Goal: Task Accomplishment & Management: Use online tool/utility

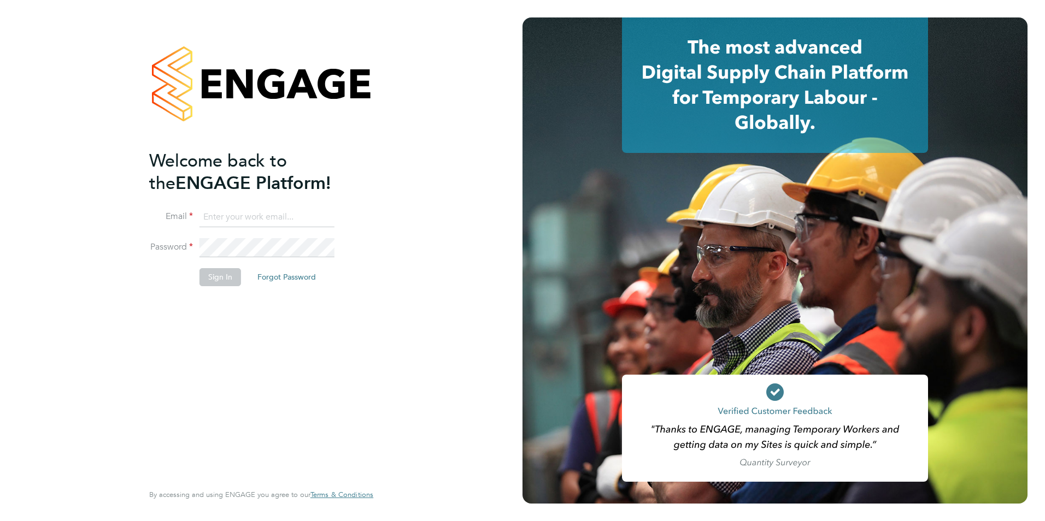
type input "jo@tglsearch.com"
click at [210, 285] on button "Sign In" at bounding box center [221, 276] width 42 height 17
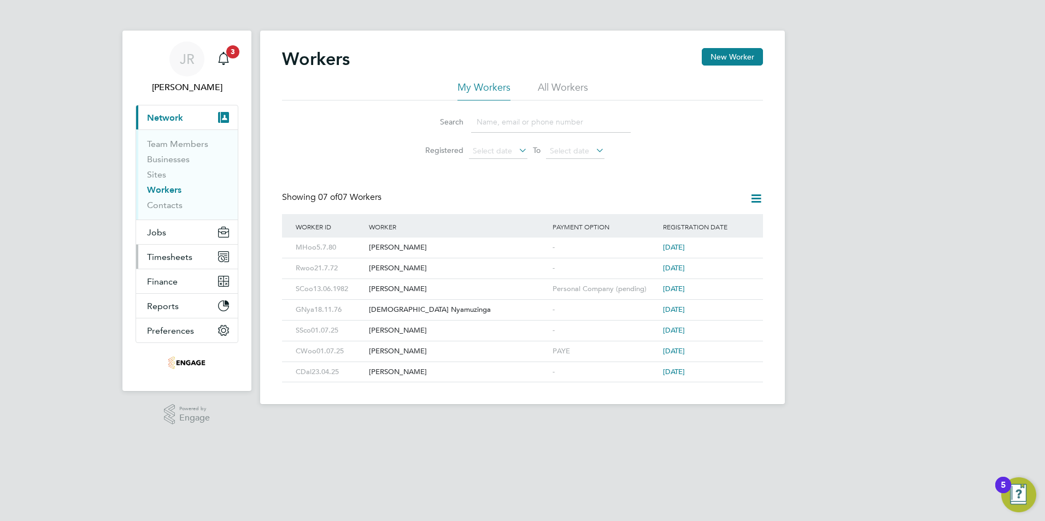
click at [186, 255] on span "Timesheets" at bounding box center [169, 257] width 45 height 10
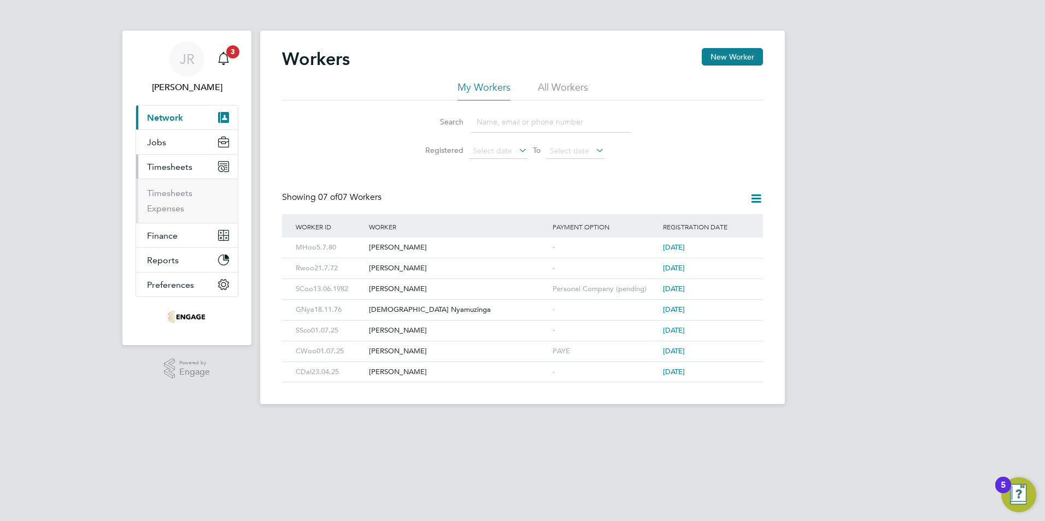
click at [175, 120] on span "Network" at bounding box center [165, 118] width 36 height 10
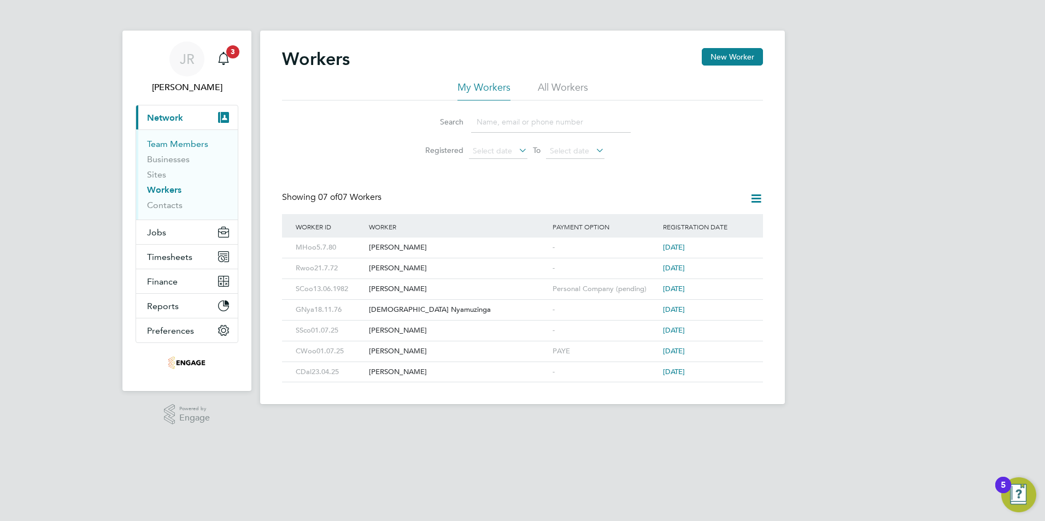
click at [164, 148] on link "Team Members" at bounding box center [177, 144] width 61 height 10
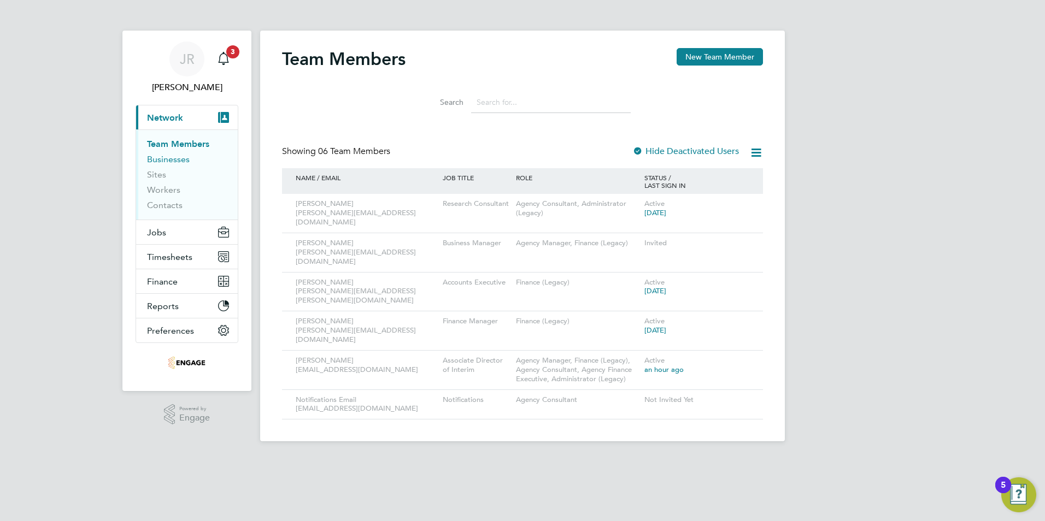
click at [156, 160] on link "Businesses" at bounding box center [168, 159] width 43 height 10
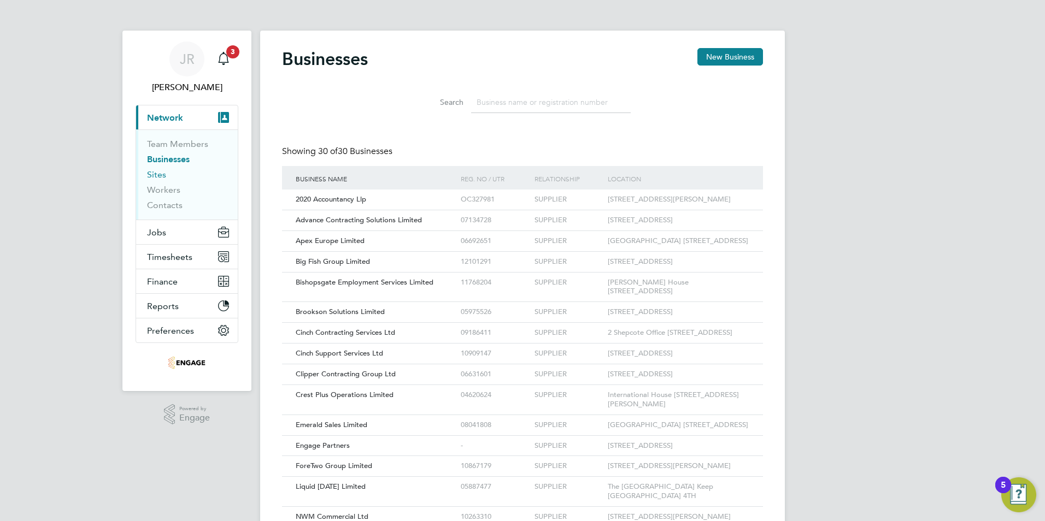
click at [159, 174] on link "Sites" at bounding box center [156, 174] width 19 height 10
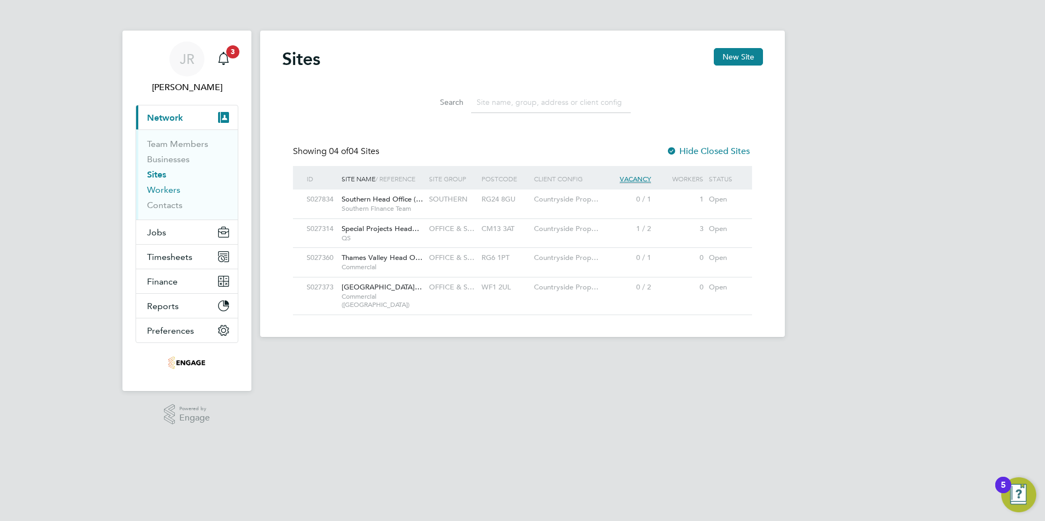
click at [162, 191] on link "Workers" at bounding box center [163, 190] width 33 height 10
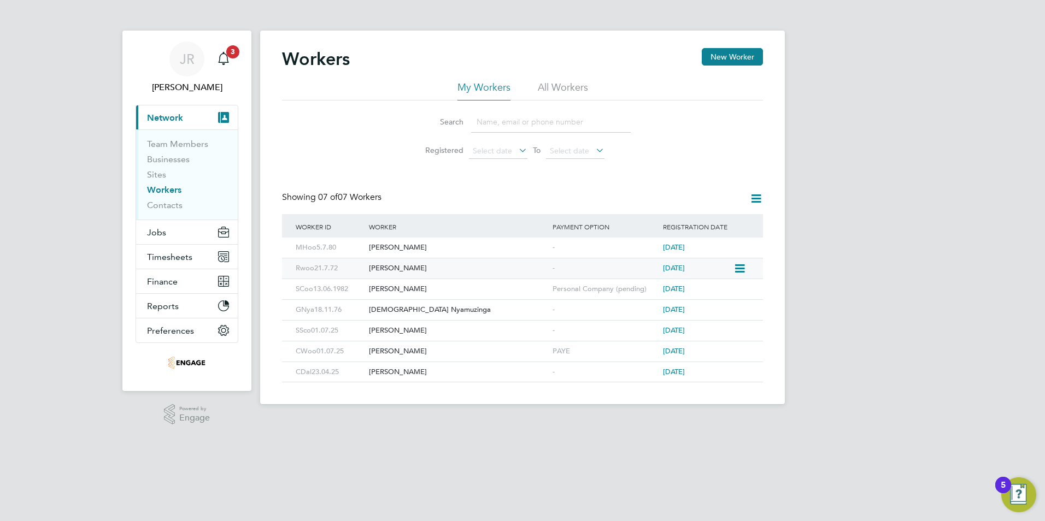
click at [331, 268] on div "Rwoo21.7.72" at bounding box center [329, 269] width 73 height 20
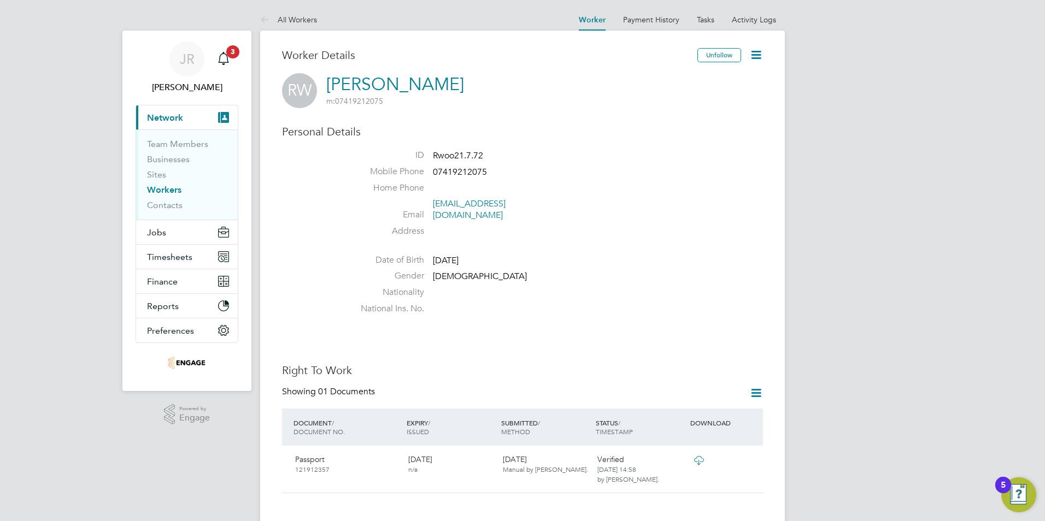
click at [154, 210] on li "Contacts" at bounding box center [188, 205] width 82 height 11
click at [155, 206] on link "Contacts" at bounding box center [165, 205] width 36 height 10
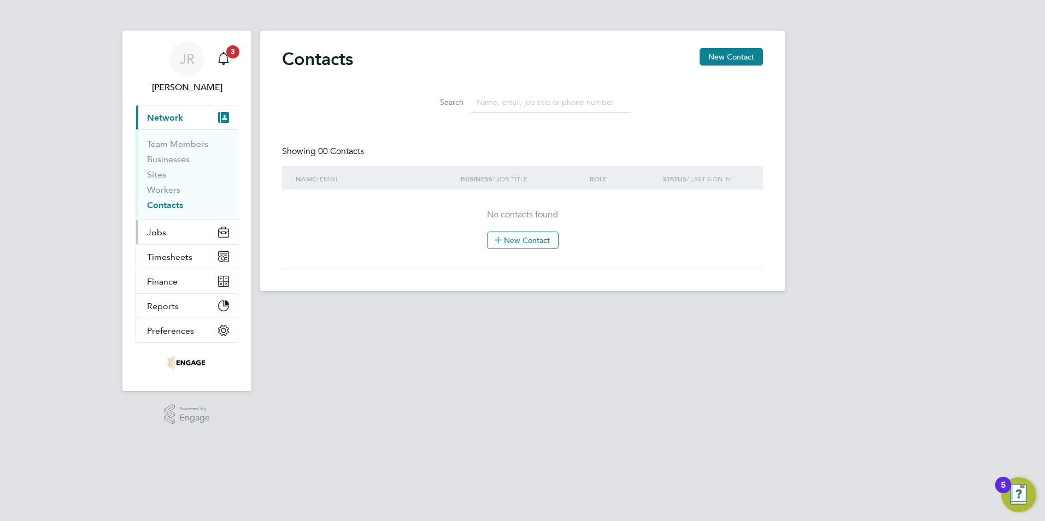
click at [161, 234] on span "Jobs" at bounding box center [156, 232] width 19 height 10
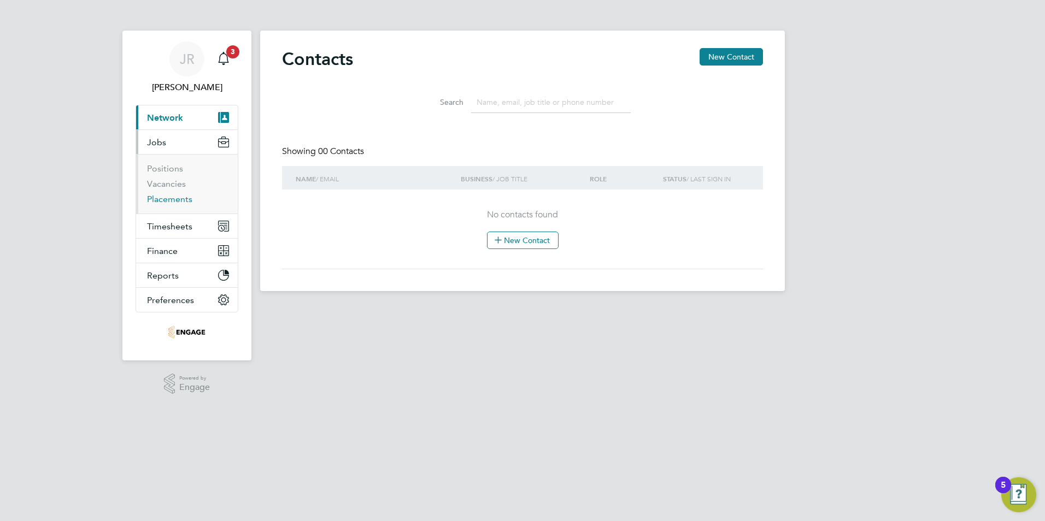
click at [177, 200] on link "Placements" at bounding box center [169, 199] width 45 height 10
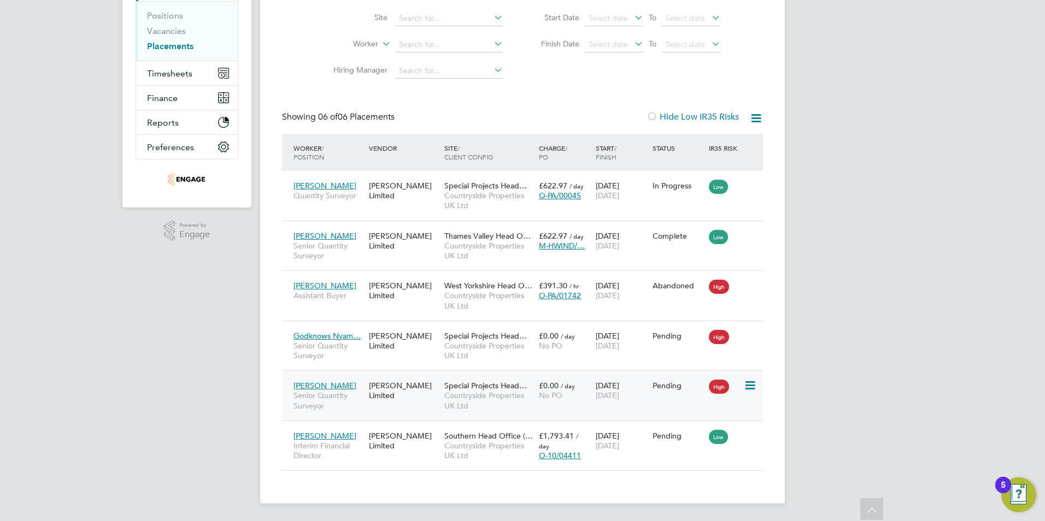
click at [752, 382] on icon at bounding box center [749, 385] width 11 height 13
click at [659, 454] on li "Start" at bounding box center [700, 454] width 112 height 15
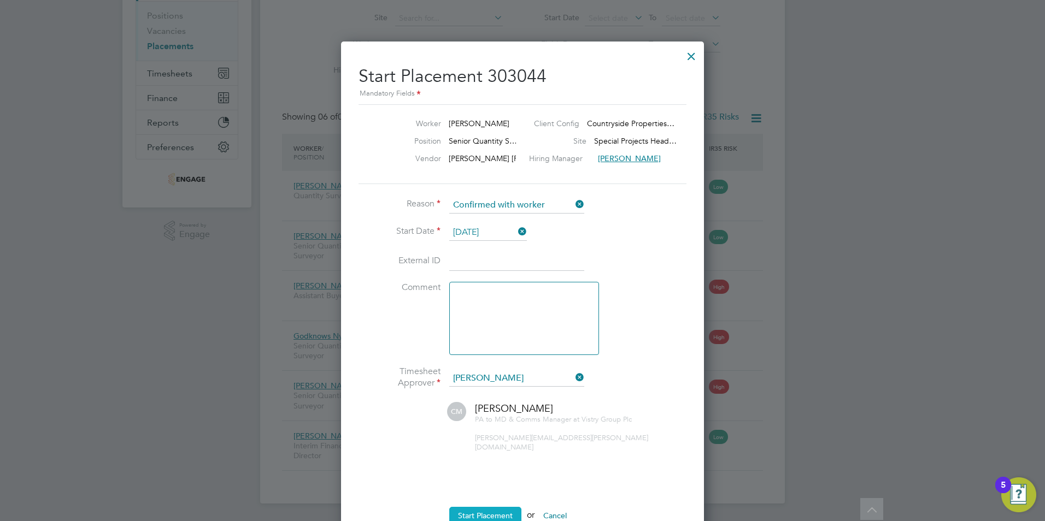
click at [488, 507] on button "Start Placement" at bounding box center [485, 515] width 72 height 17
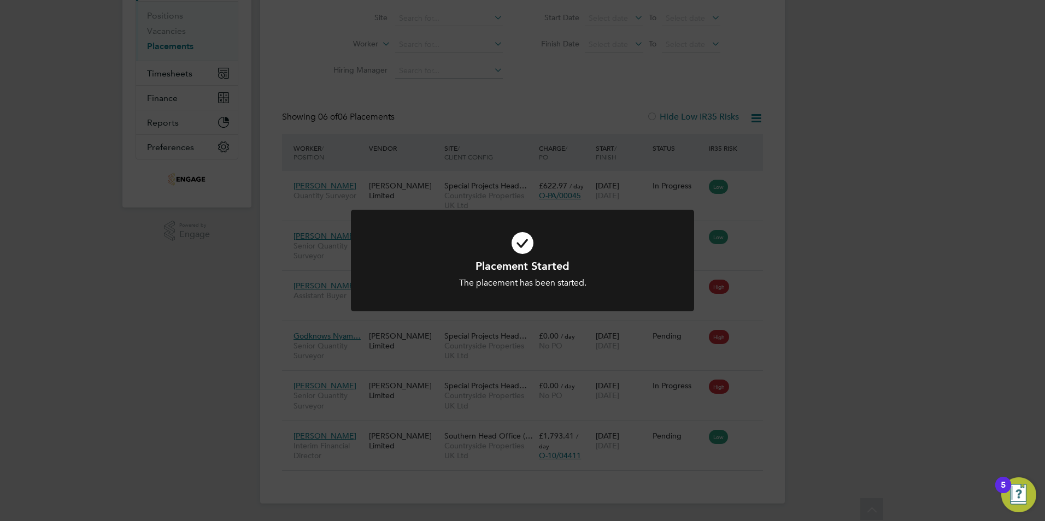
click at [764, 296] on div "Placement Started The placement has been started. Cancel Okay" at bounding box center [522, 260] width 1045 height 521
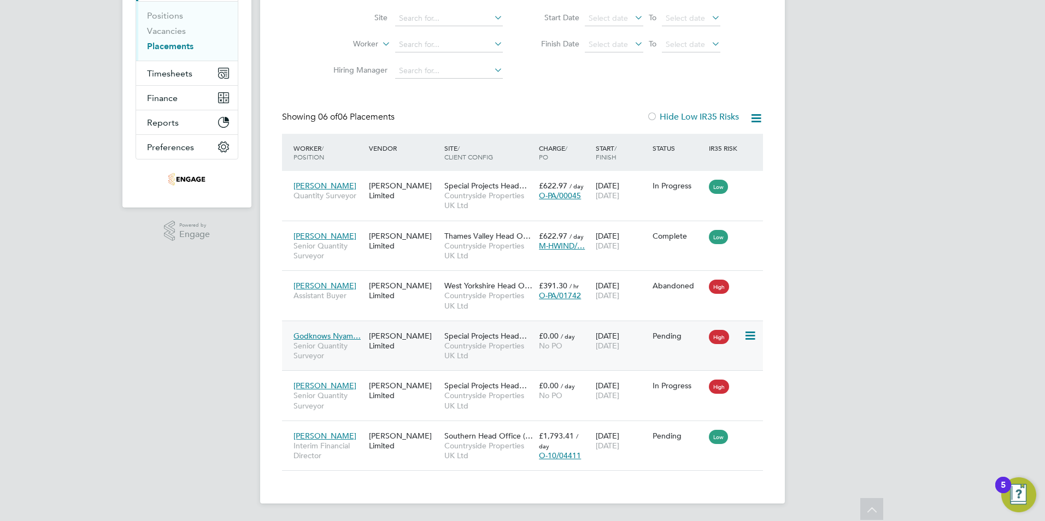
click at [751, 332] on icon at bounding box center [749, 336] width 11 height 13
click at [665, 403] on li "Start" at bounding box center [700, 403] width 112 height 15
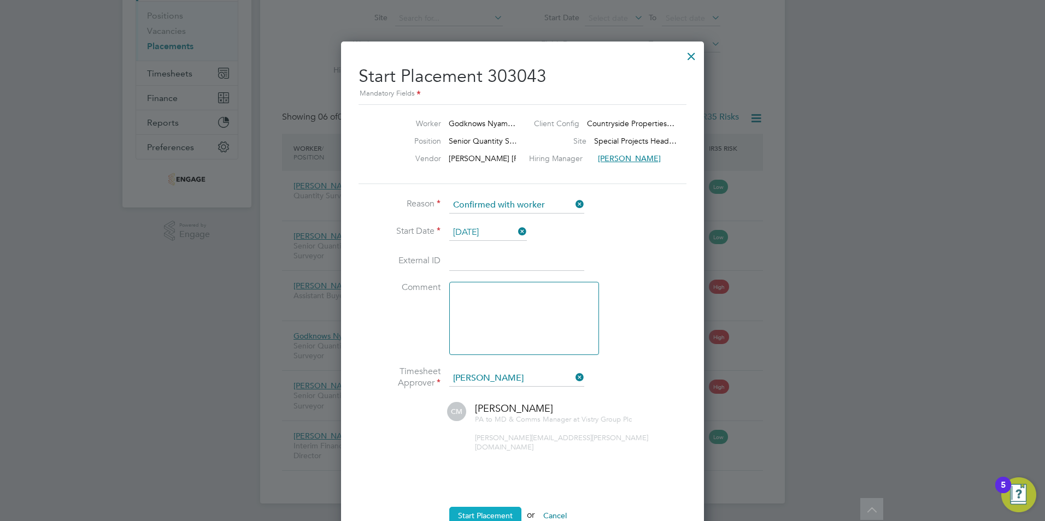
click at [484, 507] on button "Start Placement" at bounding box center [485, 515] width 72 height 17
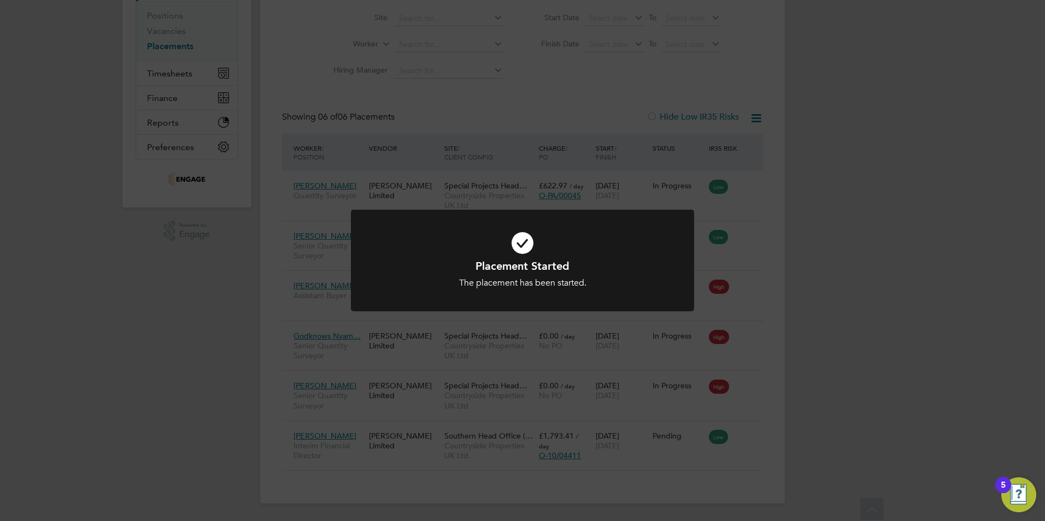
click at [789, 325] on div "Placement Started The placement has been started. Cancel Okay" at bounding box center [522, 260] width 1045 height 521
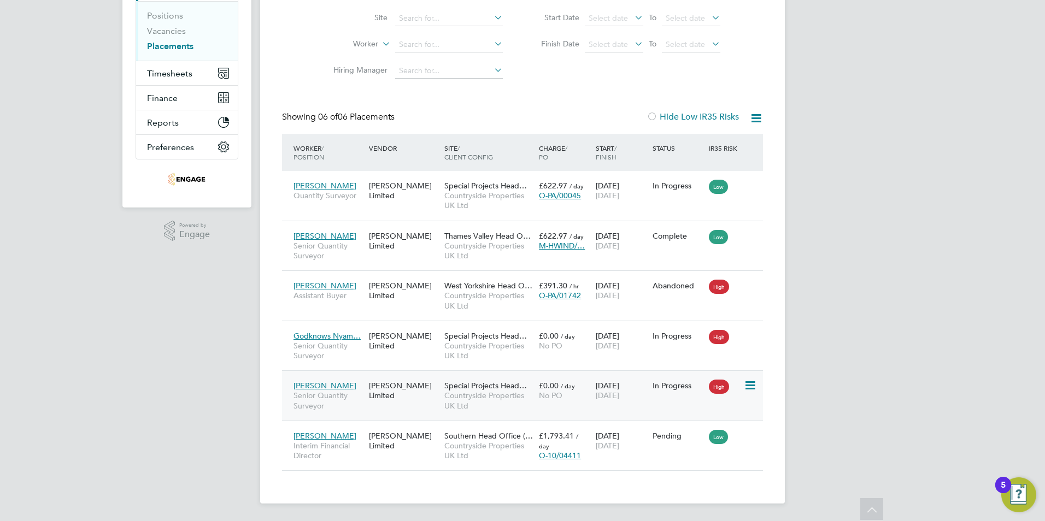
click at [755, 385] on icon at bounding box center [749, 385] width 11 height 13
click at [862, 382] on div "JR [PERSON_NAME] Notifications 3 Applications: Network Team Members Businesses …" at bounding box center [522, 184] width 1045 height 675
click at [751, 434] on icon at bounding box center [749, 436] width 11 height 13
click at [670, 504] on li "Start" at bounding box center [700, 503] width 112 height 15
type input "[PERSON_NAME]"
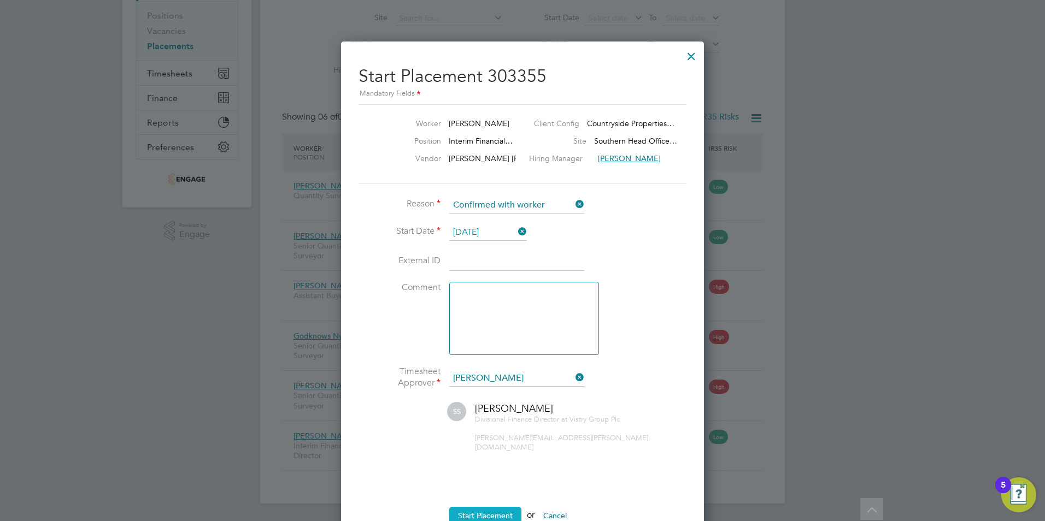
click at [506, 507] on button "Start Placement" at bounding box center [485, 515] width 72 height 17
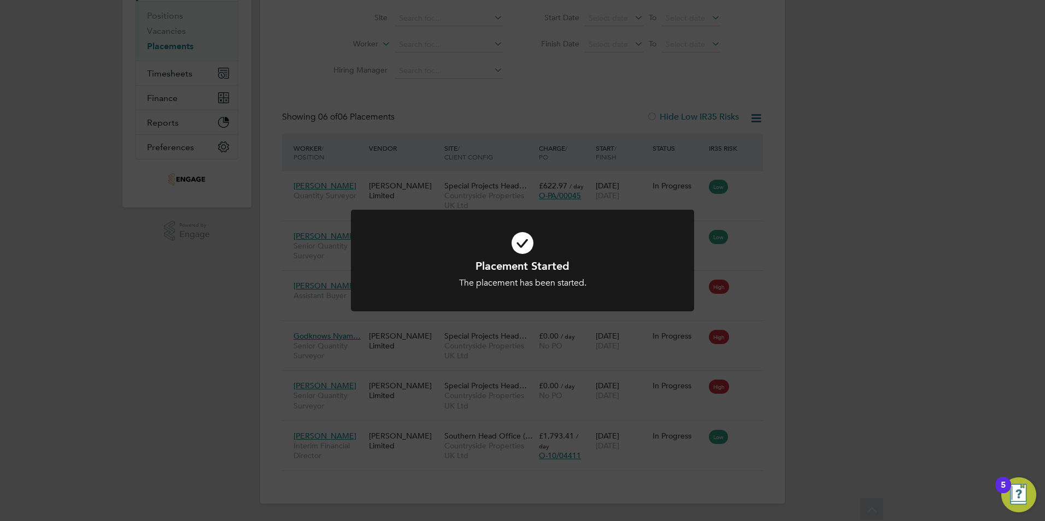
click at [863, 379] on div "Placement Started The placement has been started. Cancel Okay" at bounding box center [522, 260] width 1045 height 521
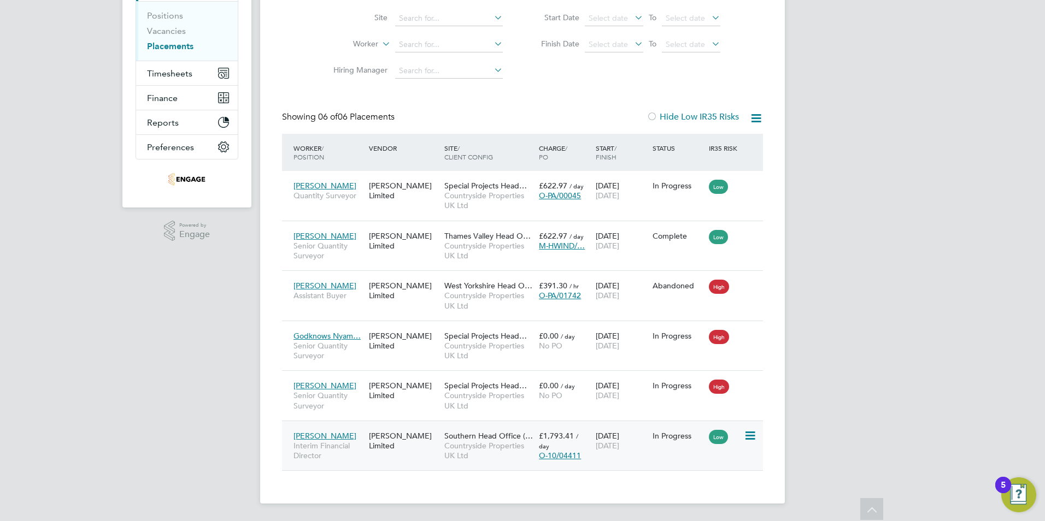
click at [751, 433] on icon at bounding box center [749, 436] width 11 height 13
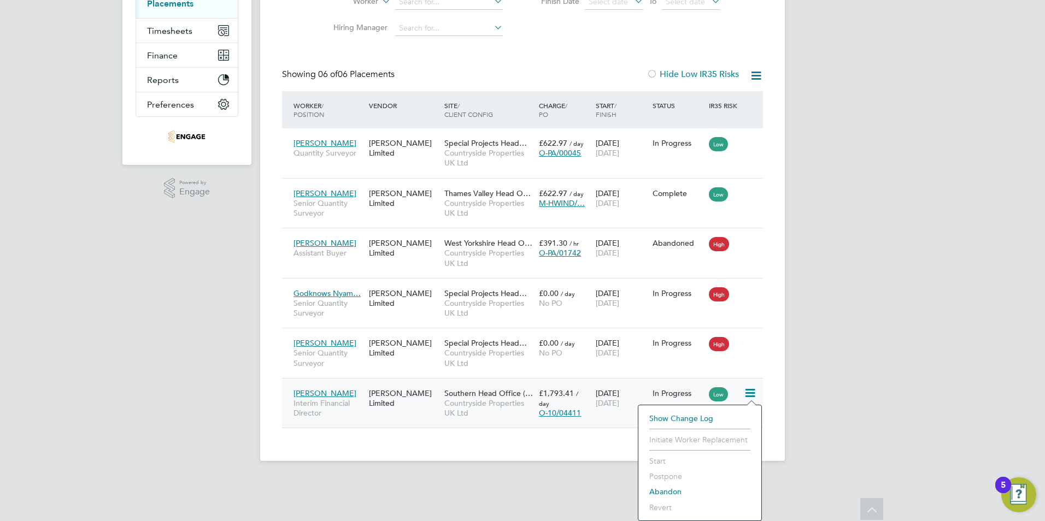
click at [326, 394] on span "[PERSON_NAME]" at bounding box center [325, 394] width 63 height 10
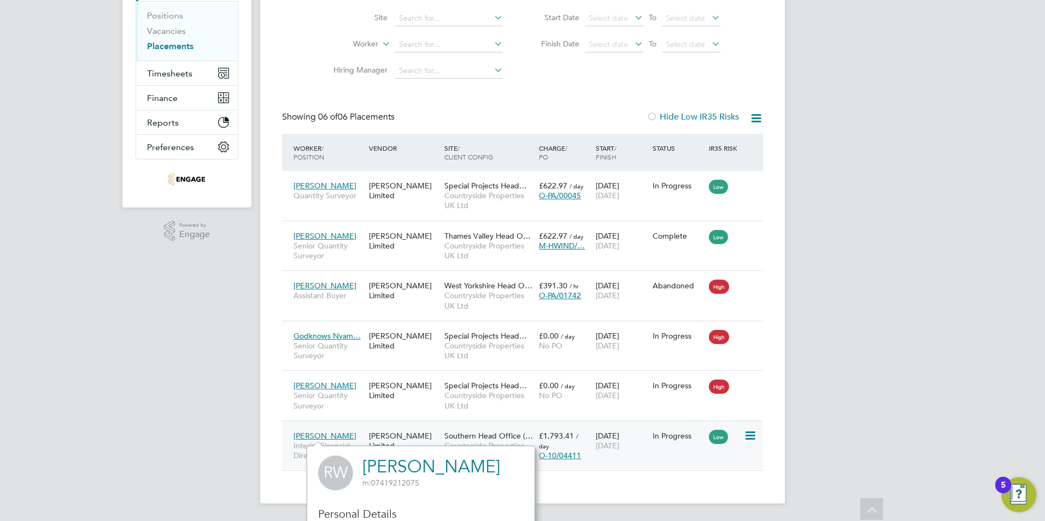
click at [636, 465] on div "[PERSON_NAME] Interim Financial Director [PERSON_NAME] Limited Southern Head Of…" at bounding box center [522, 446] width 481 height 50
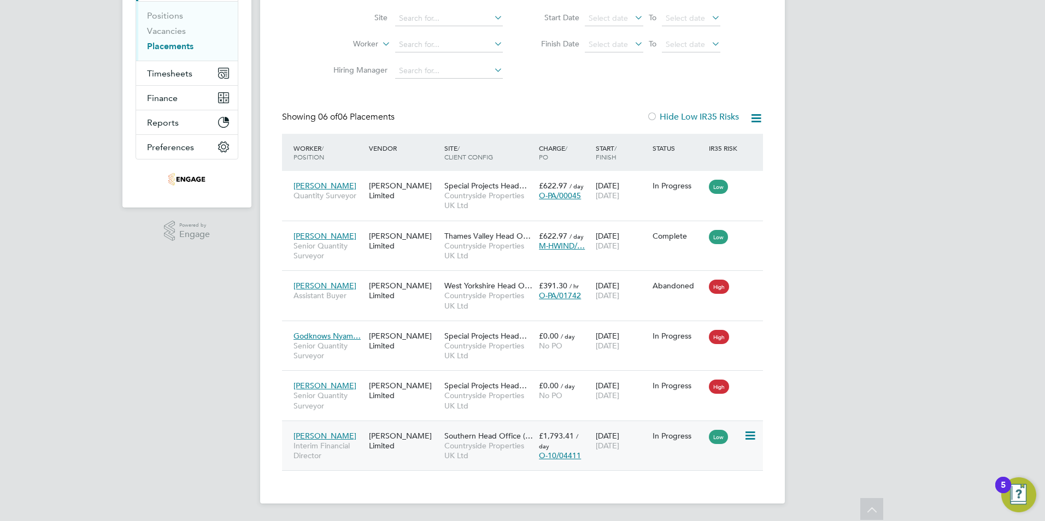
click at [415, 443] on div "[PERSON_NAME] Limited" at bounding box center [403, 441] width 75 height 31
